Goal: Task Accomplishment & Management: Use online tool/utility

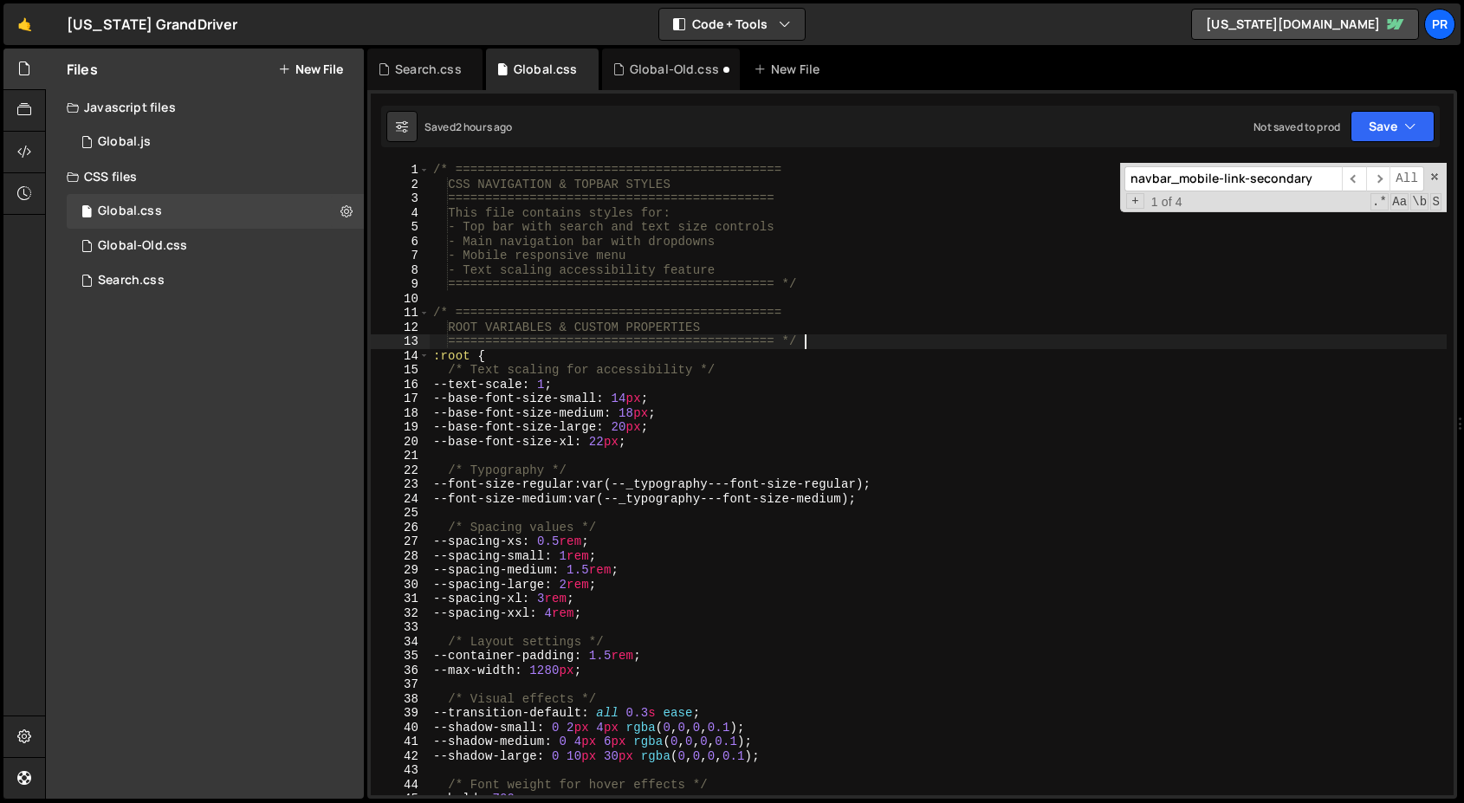
click at [964, 339] on div "/* ============================================ CSS NAVIGATION & TOPBAR STYLES …" at bounding box center [938, 493] width 1017 height 661
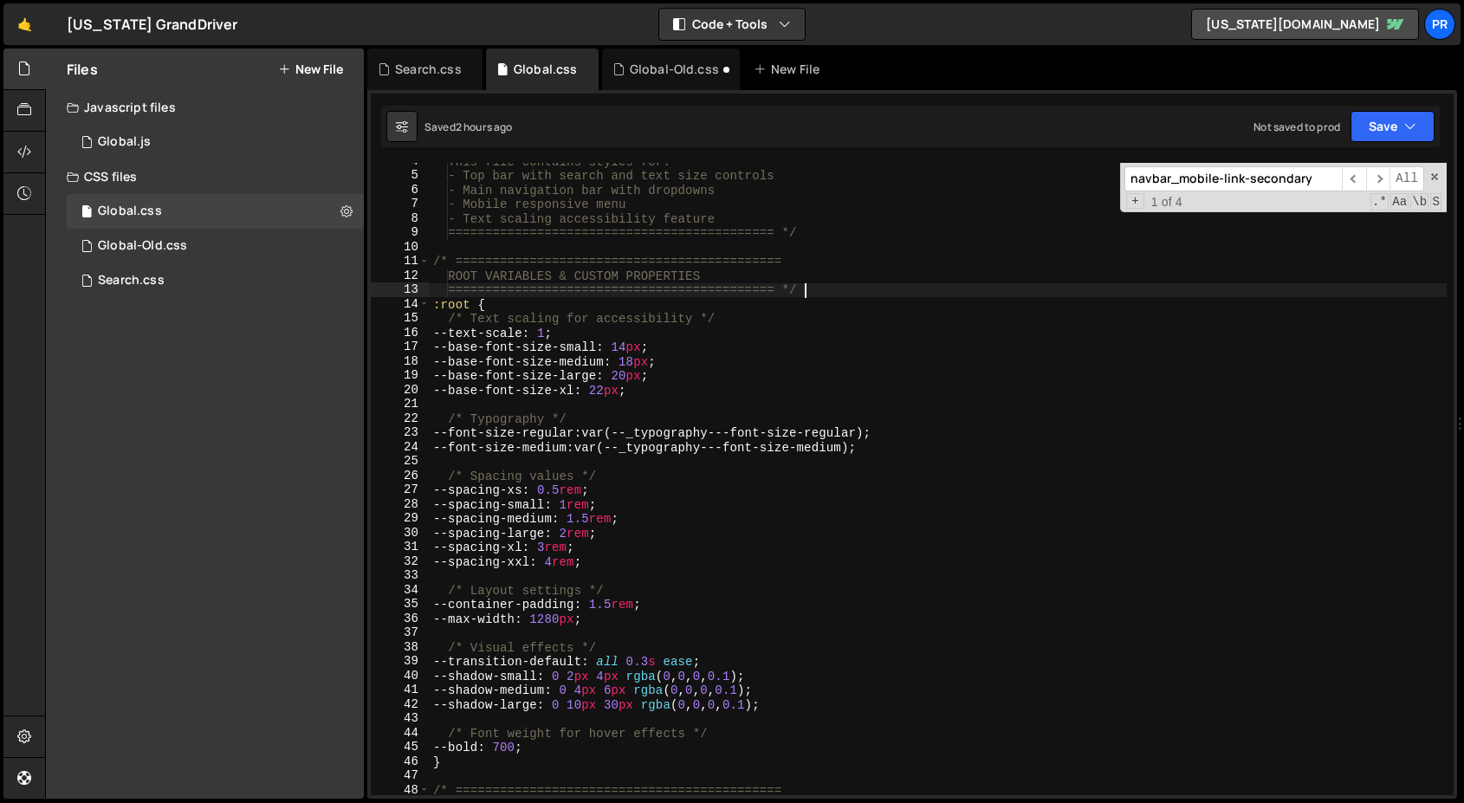
scroll to position [52, 0]
click at [954, 338] on div "This file contains styles for: - Top bar with search and text size controls - M…" at bounding box center [938, 484] width 1017 height 661
type textarea "--text-scale: 1;"
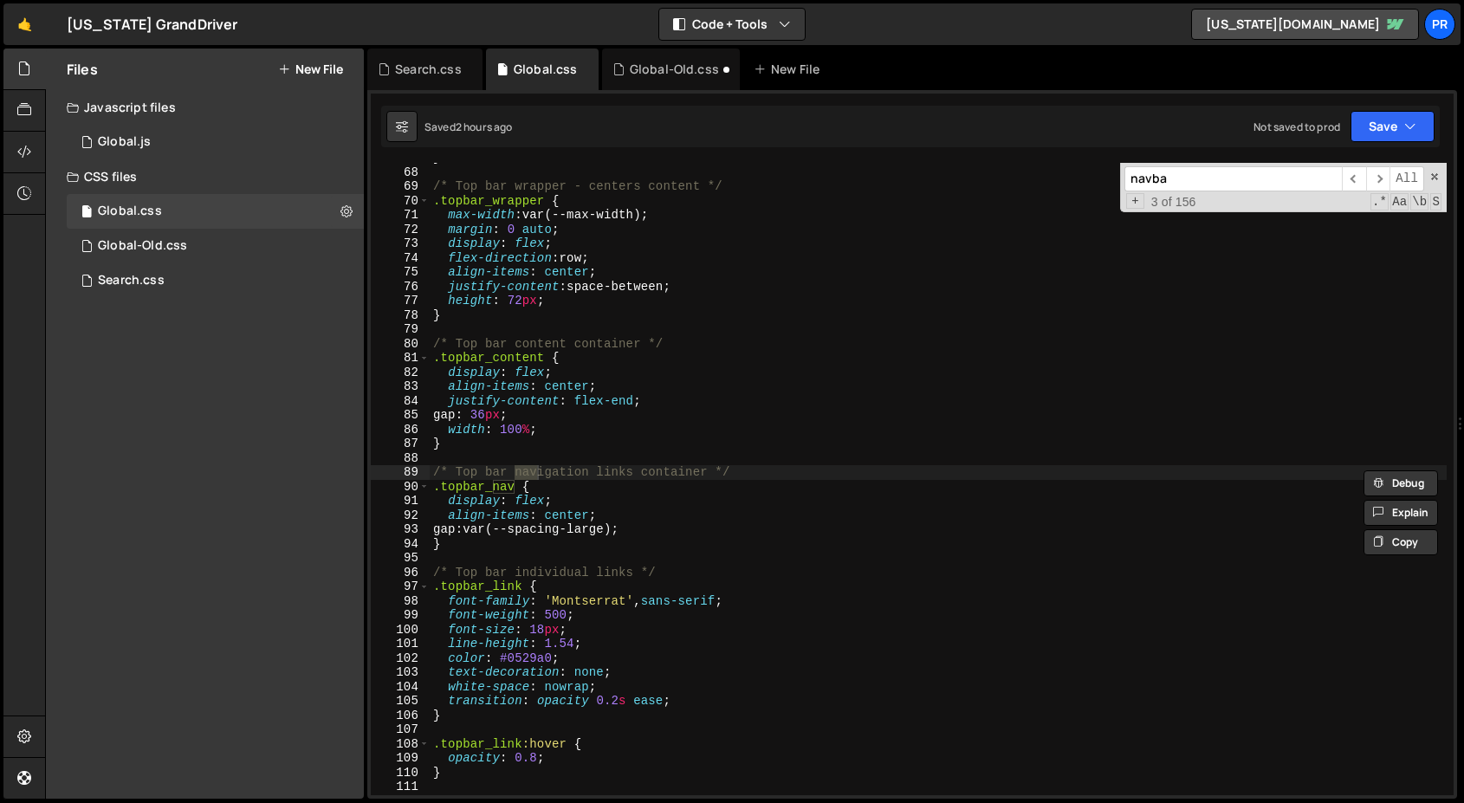
scroll to position [4585, 0]
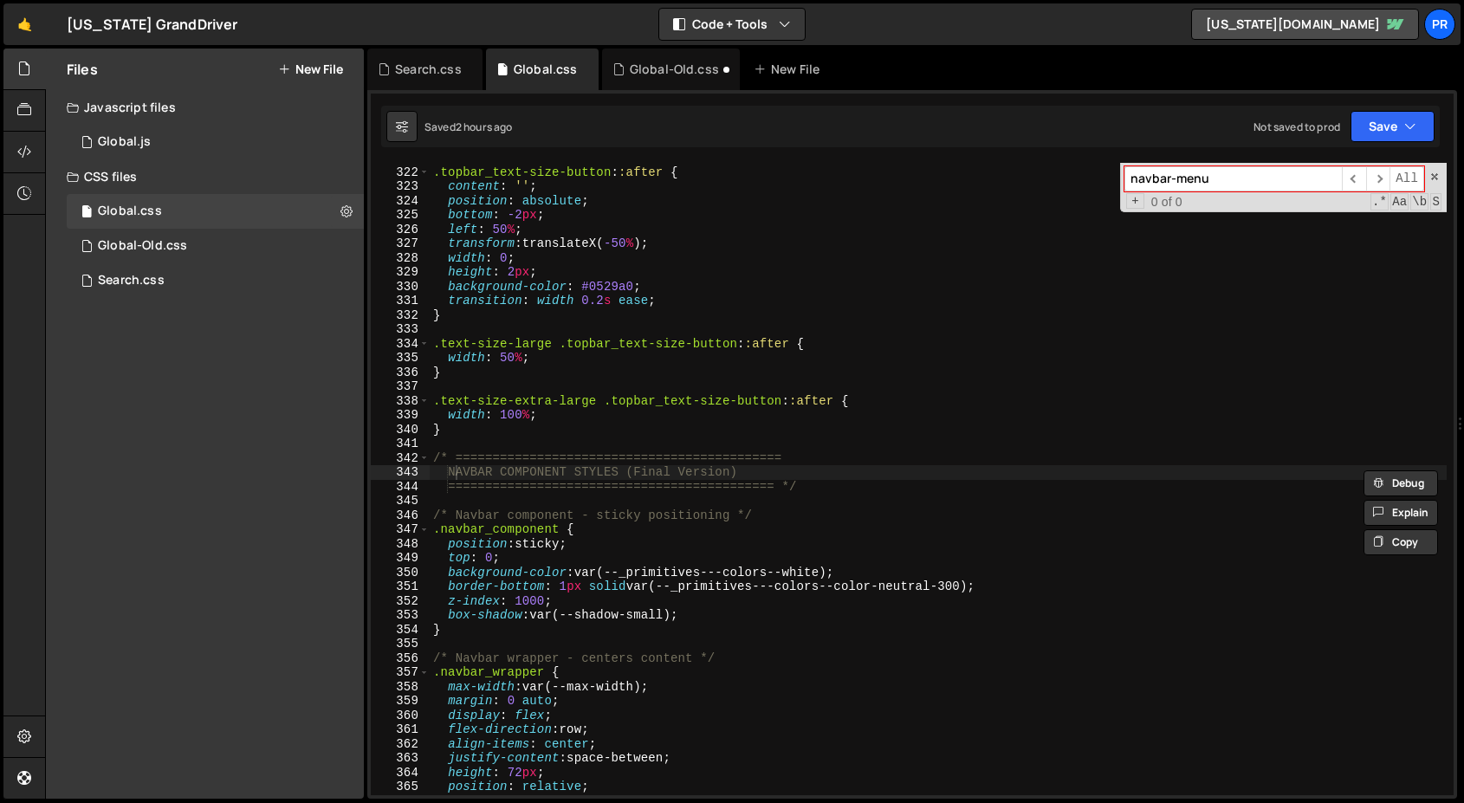
click at [1251, 177] on input "navbar-menu" at bounding box center [1232, 178] width 217 height 25
click at [1250, 177] on input "navbar-menu" at bounding box center [1232, 178] width 217 height 25
paste input "_menu-icon-line"
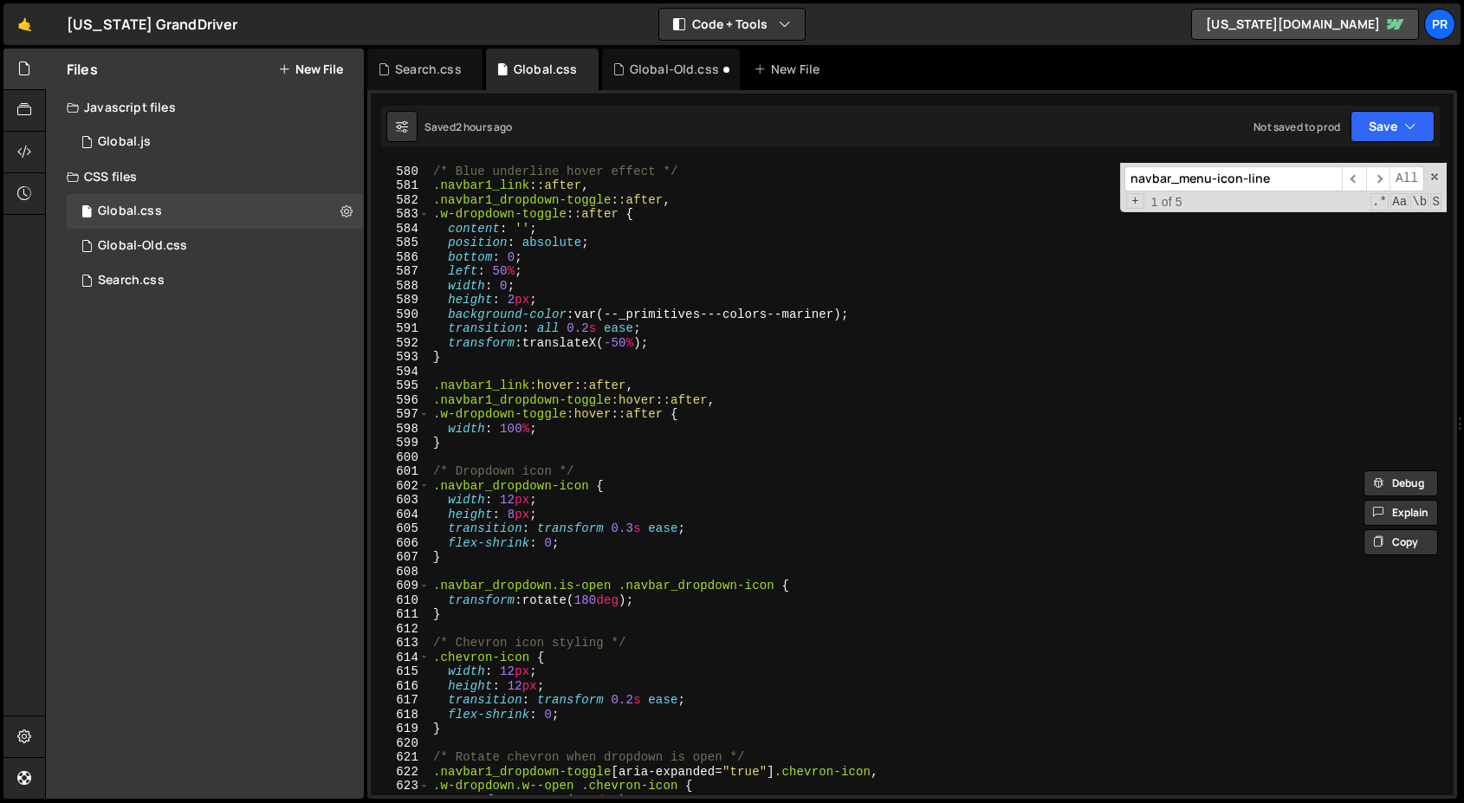
scroll to position [8272, 0]
type input "navbar_menu-icon-line"
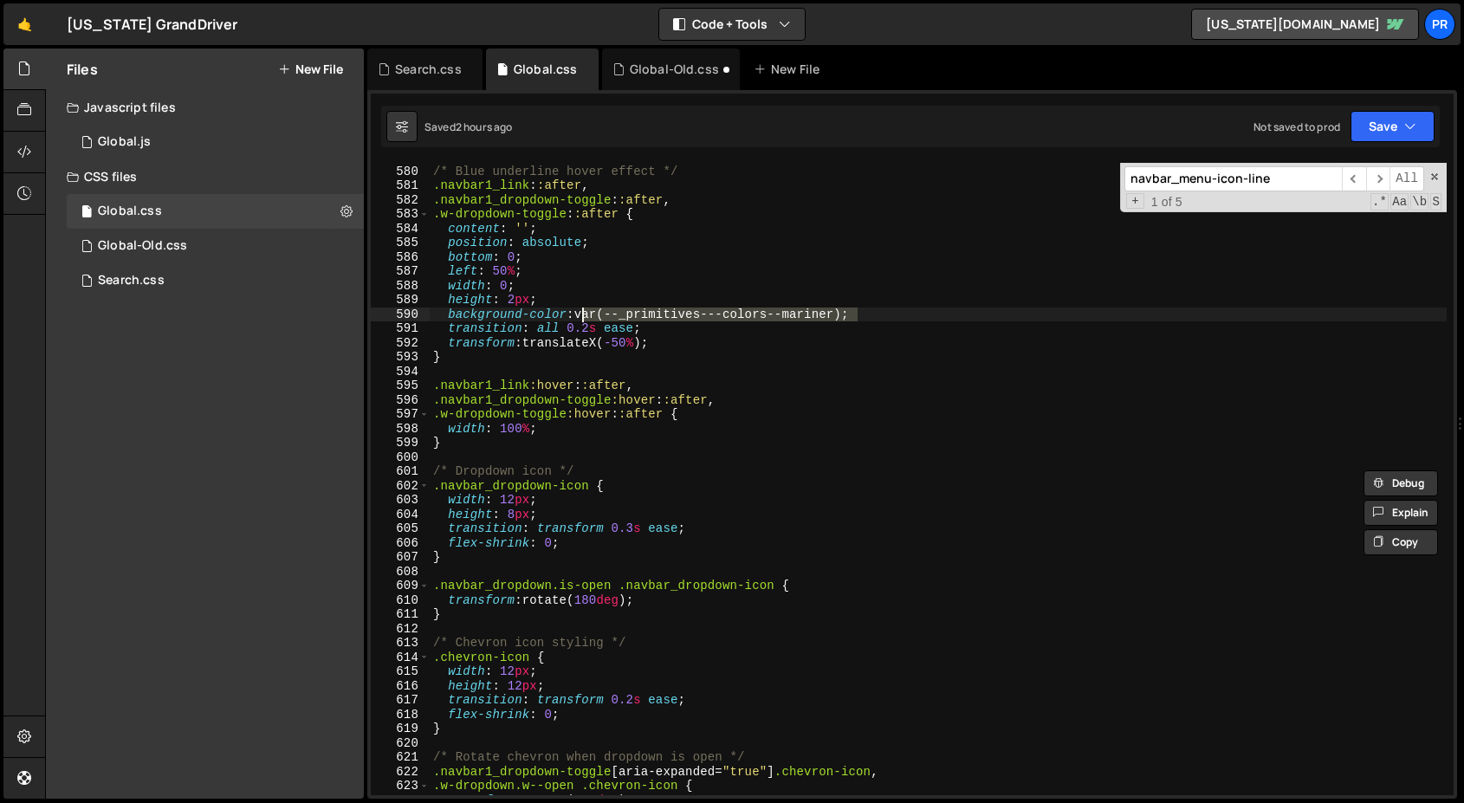
drag, startPoint x: 815, startPoint y: 316, endPoint x: 583, endPoint y: 320, distance: 232.1
click at [583, 320] on div "/* Blue underline hover effect */ .navbar1_link : :after , .navbar1_dropdown-to…" at bounding box center [938, 480] width 1017 height 661
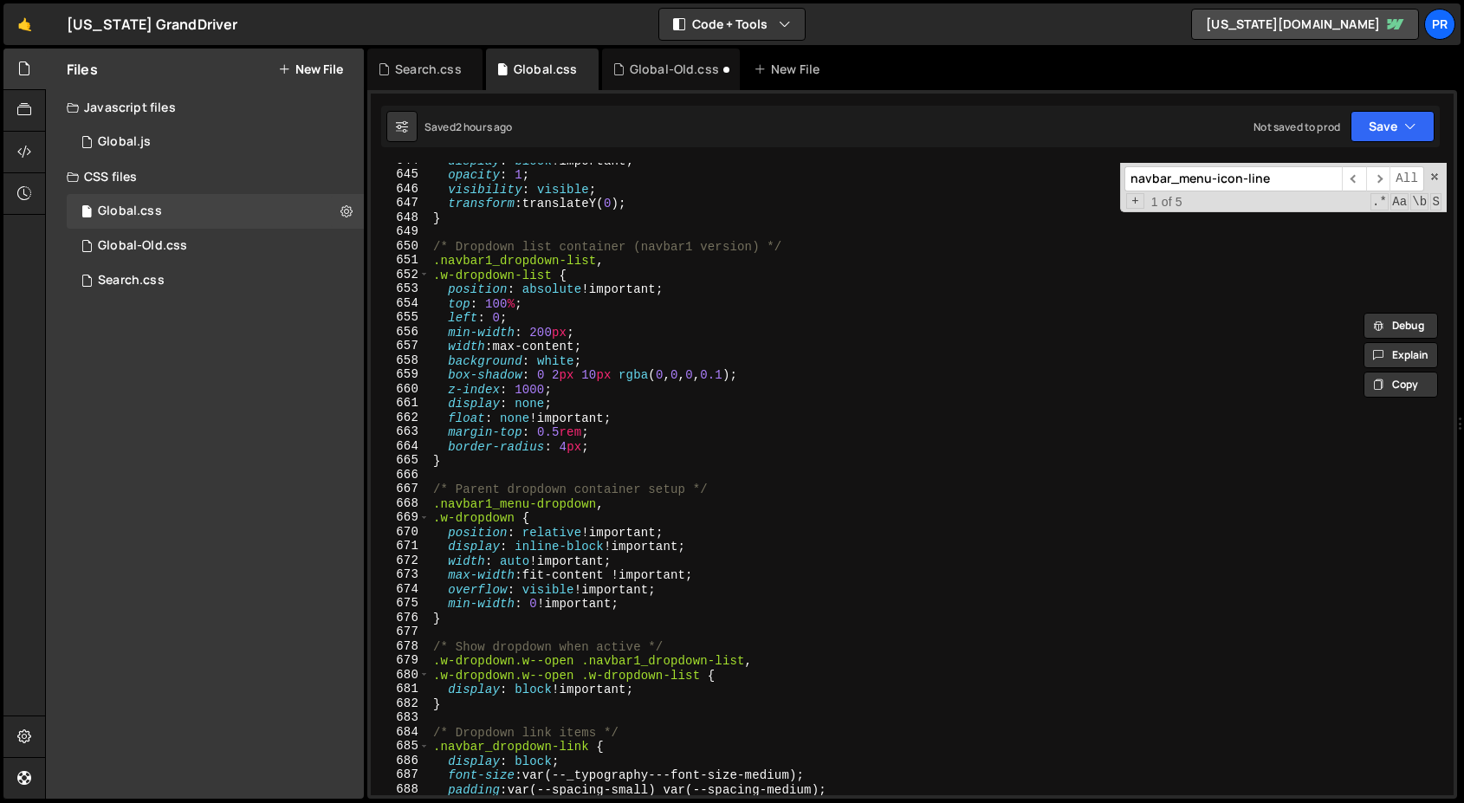
click at [1279, 181] on input "navbar_menu-icon-line" at bounding box center [1232, 178] width 217 height 25
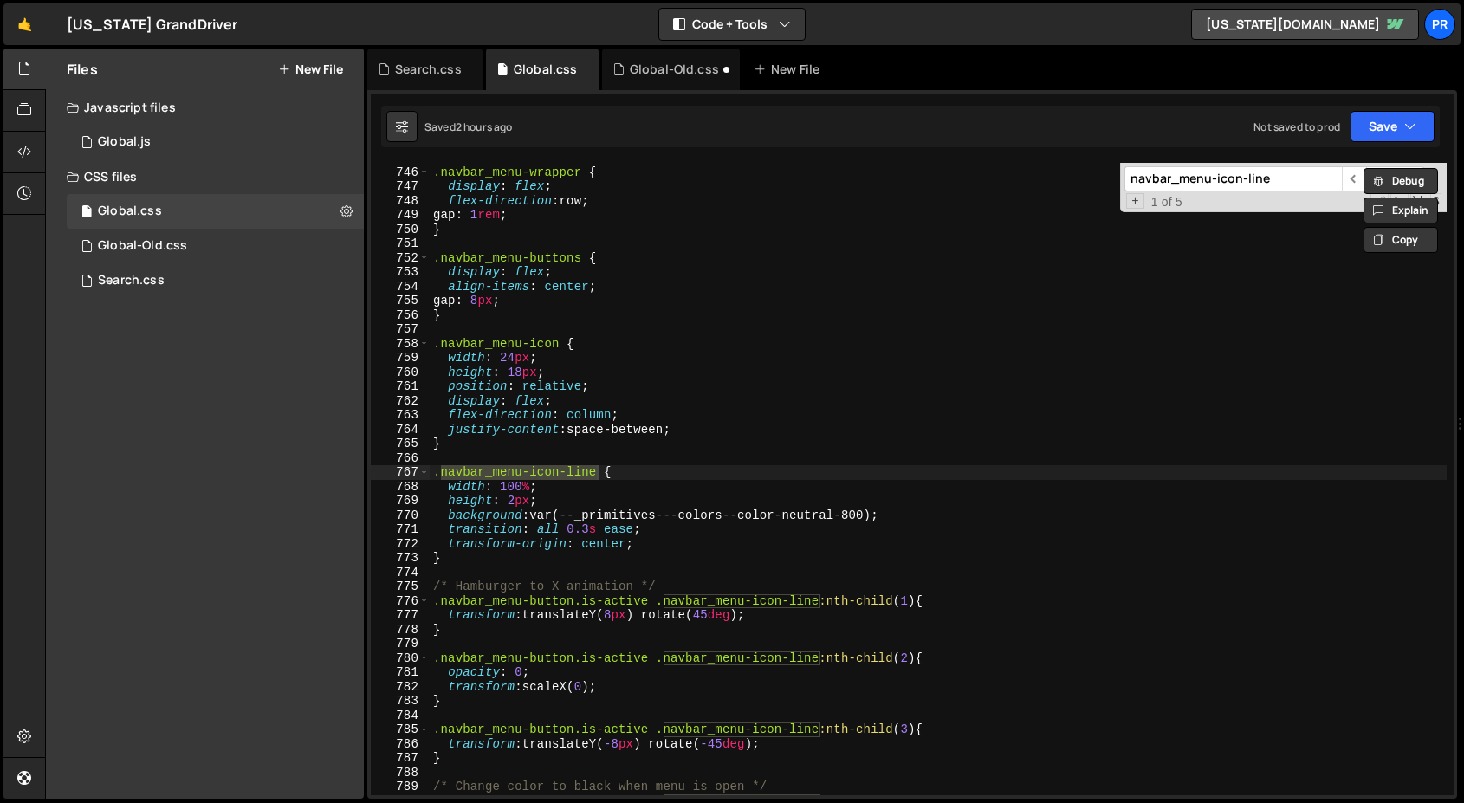
scroll to position [10644, 0]
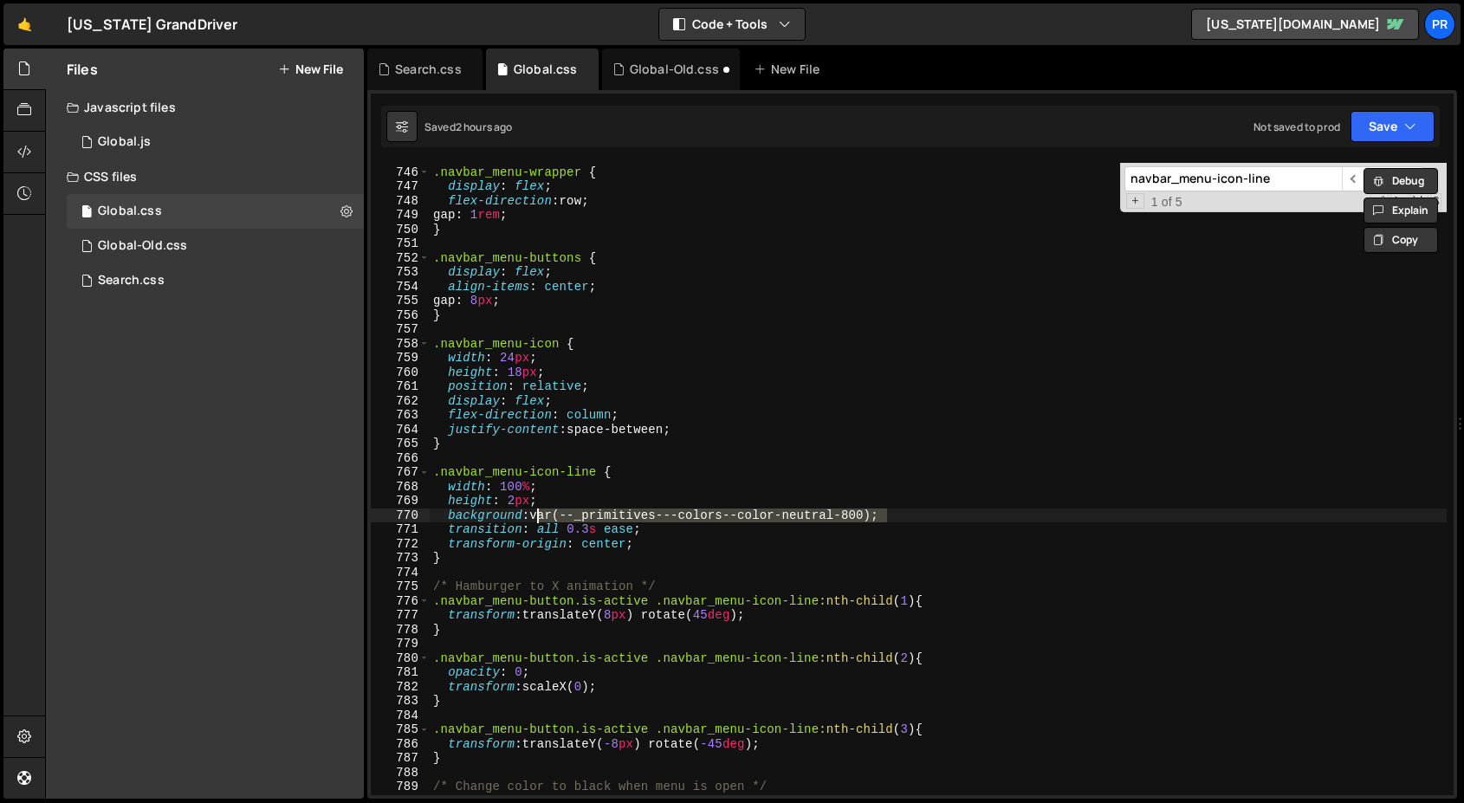
drag, startPoint x: 895, startPoint y: 520, endPoint x: 534, endPoint y: 511, distance: 361.3
click at [534, 511] on div ".navbar_menu-wrapper { display : flex ; flex-direction : row ; gap : 1 rem ; } …" at bounding box center [938, 481] width 1017 height 661
paste textarea "mariner"
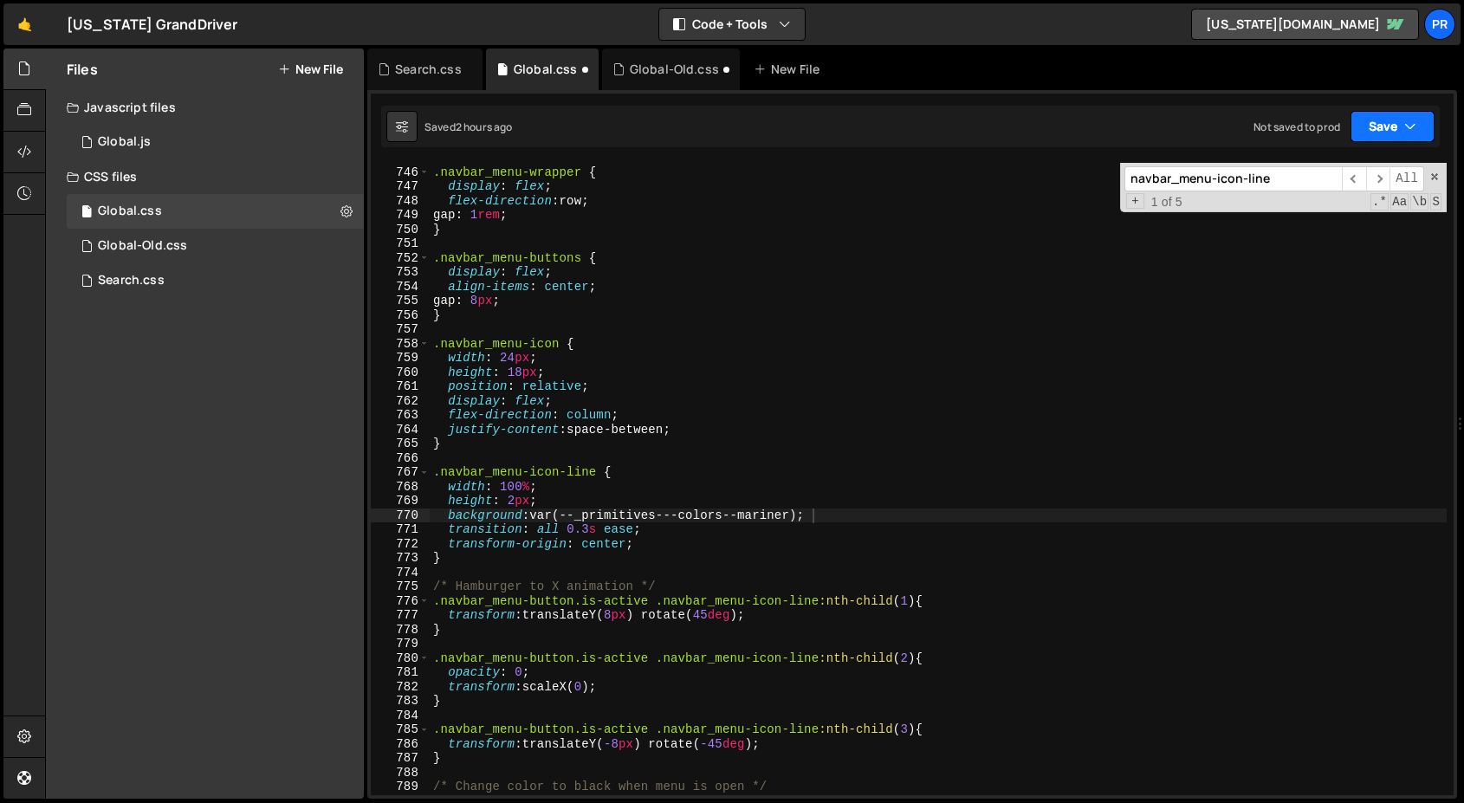
click at [1399, 120] on button "Save" at bounding box center [1392, 126] width 84 height 31
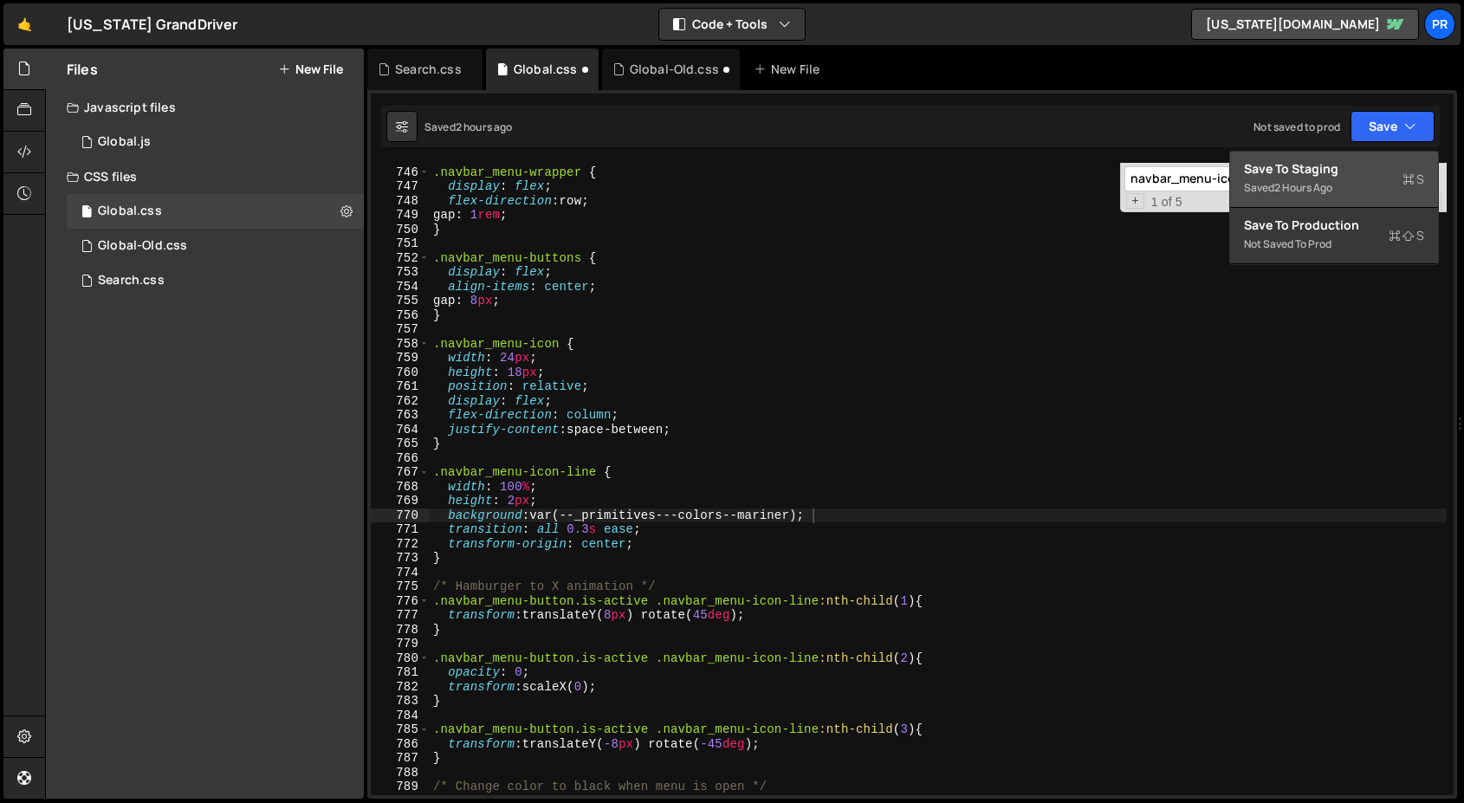
click at [1376, 190] on div "Saved 2 hours ago" at bounding box center [1334, 188] width 180 height 21
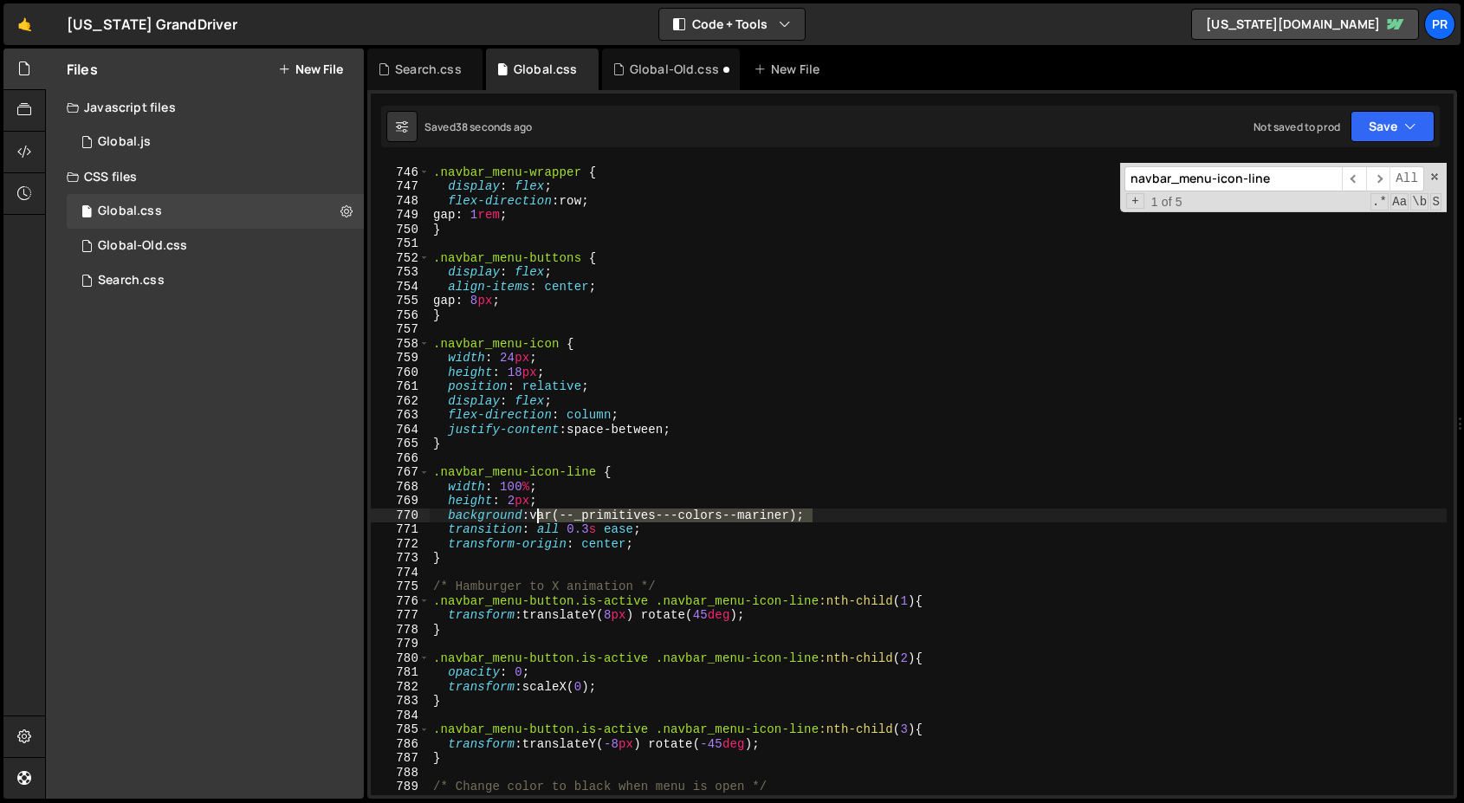
drag, startPoint x: 824, startPoint y: 514, endPoint x: 537, endPoint y: 514, distance: 286.7
click at [537, 514] on div ".navbar_menu-wrapper { display : flex ; flex-direction : row ; gap : 1 rem ; } …" at bounding box center [938, 481] width 1017 height 661
paste textarea "-dark)"
type textarea "background: var(--_primitives---colors--mariner-dark);"
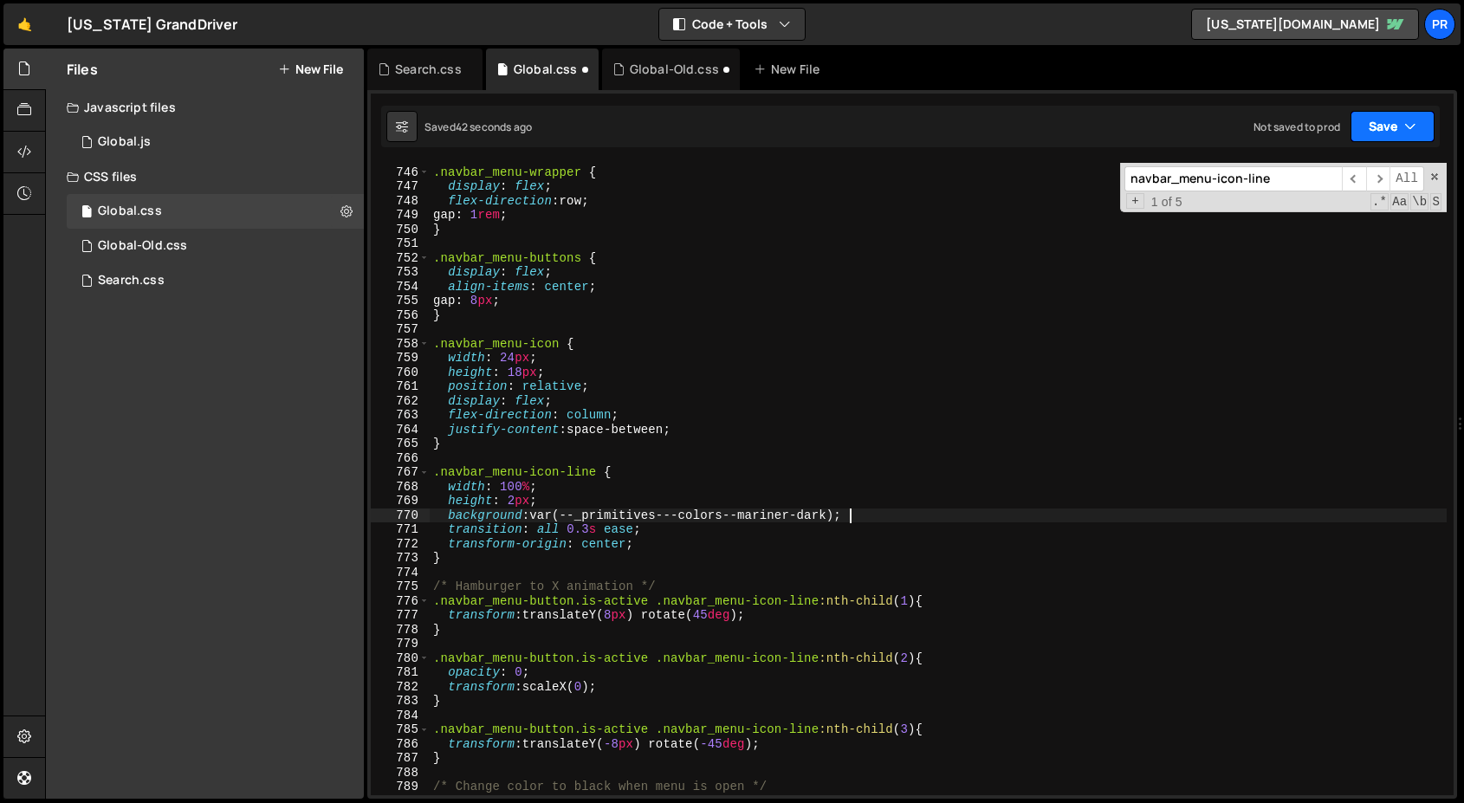
click at [1417, 117] on button "Save" at bounding box center [1392, 126] width 84 height 31
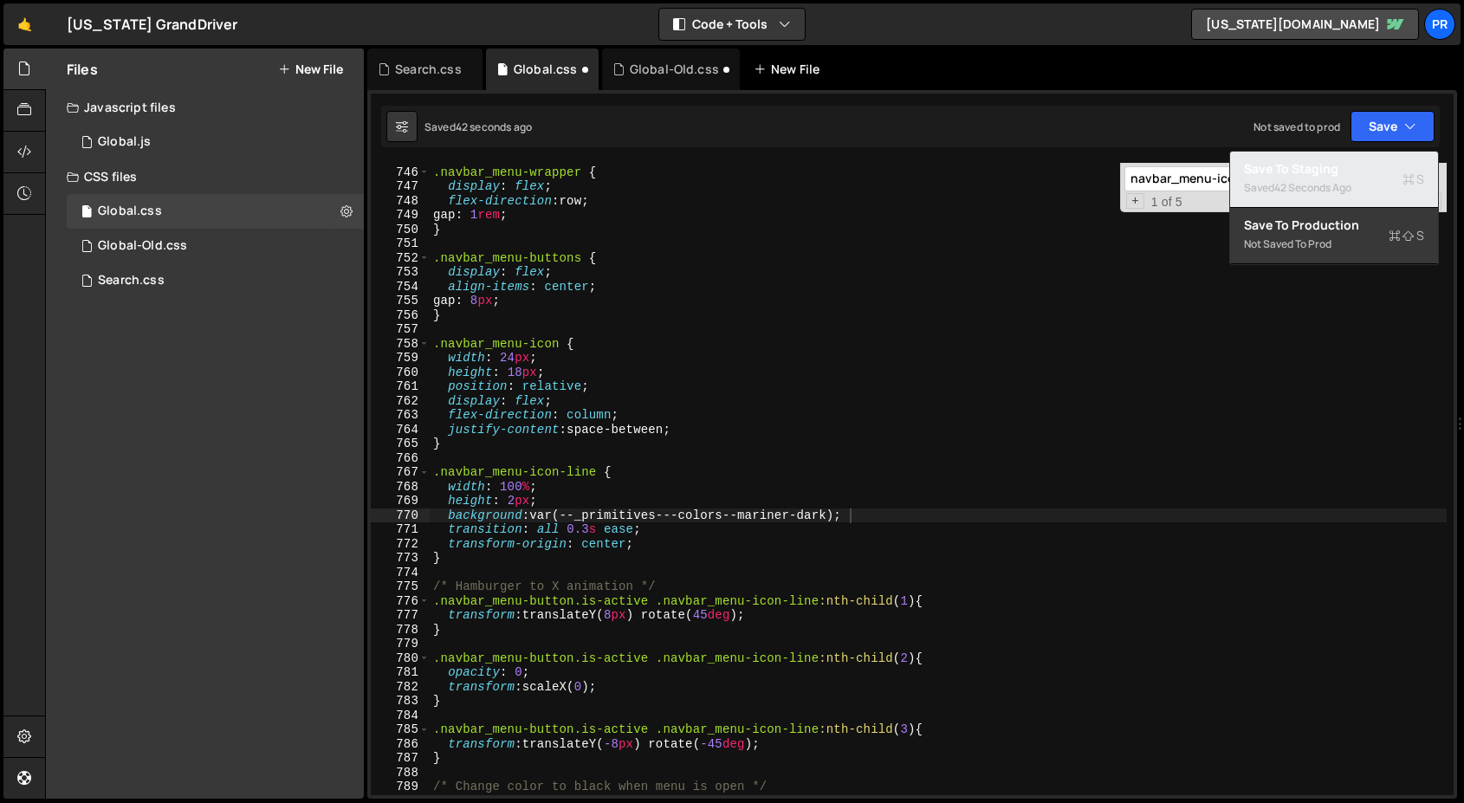
drag, startPoint x: 1359, startPoint y: 172, endPoint x: 758, endPoint y: 74, distance: 609.1
click at [1359, 171] on div "Save to Staging S" at bounding box center [1334, 168] width 180 height 17
